Goal: Find specific page/section

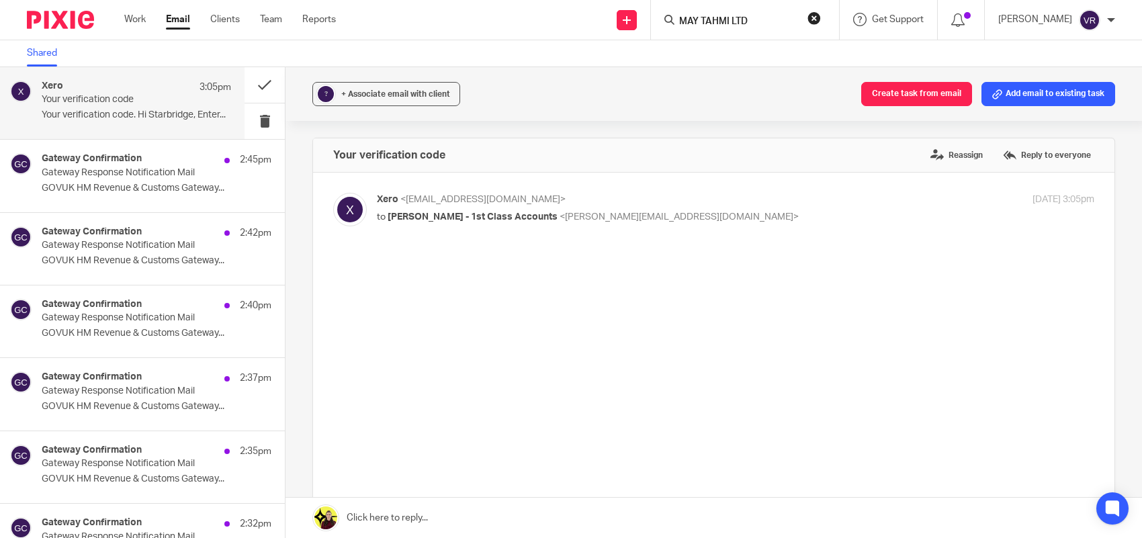
type input "MAY TAHMI LTD"
click button "submit" at bounding box center [0, 0] width 0 height 0
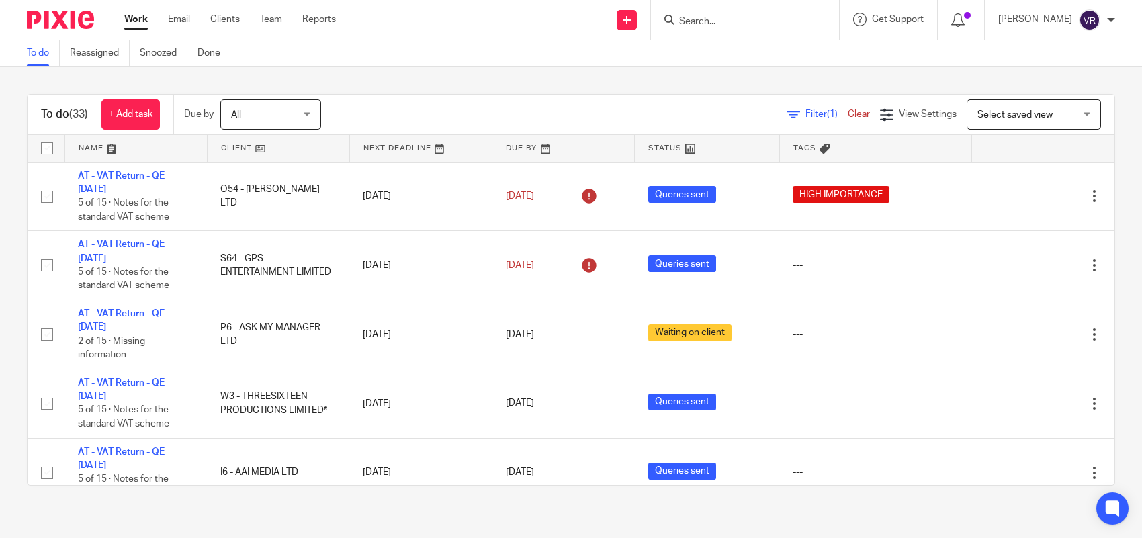
click at [756, 26] on input "Search" at bounding box center [738, 22] width 121 height 12
paste input "MAY TAHMI LTD"
type input "MAY TAHMI LTD"
click button "submit" at bounding box center [0, 0] width 0 height 0
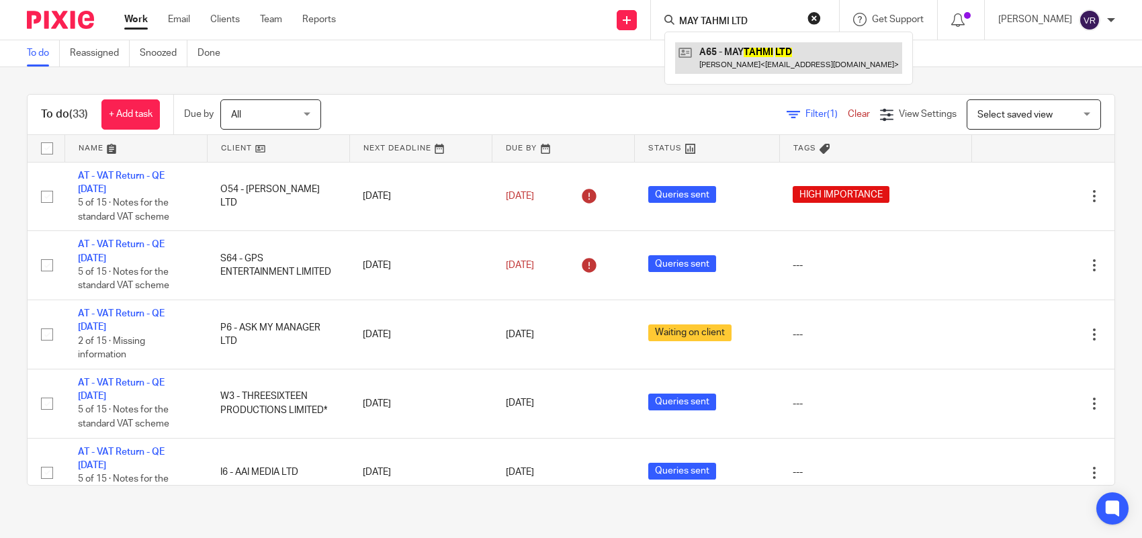
click at [762, 65] on link at bounding box center [788, 57] width 227 height 31
